Goal: Task Accomplishment & Management: Manage account settings

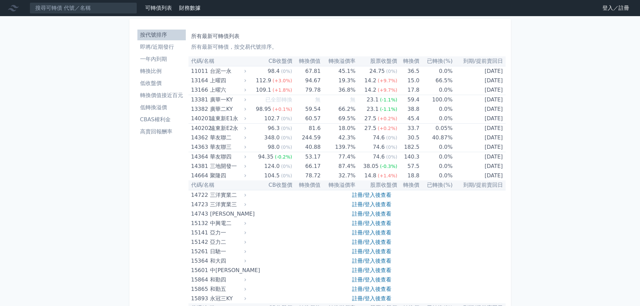
click at [603, 7] on link "登入／註冊" at bounding box center [616, 8] width 38 height 11
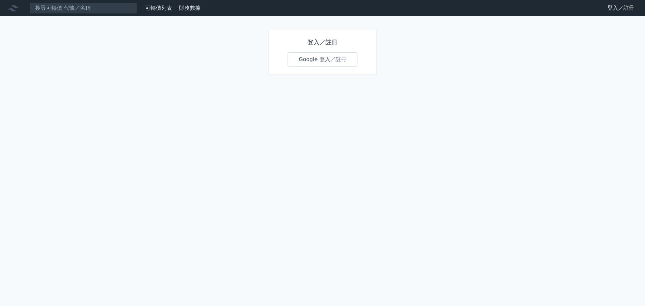
click at [321, 57] on link "Google 登入／註冊" at bounding box center [322, 59] width 70 height 14
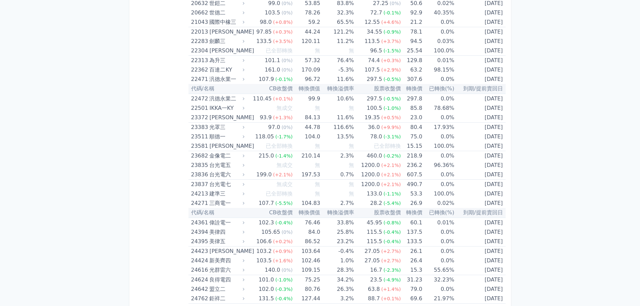
scroll to position [537, 0]
